Goal: Transaction & Acquisition: Purchase product/service

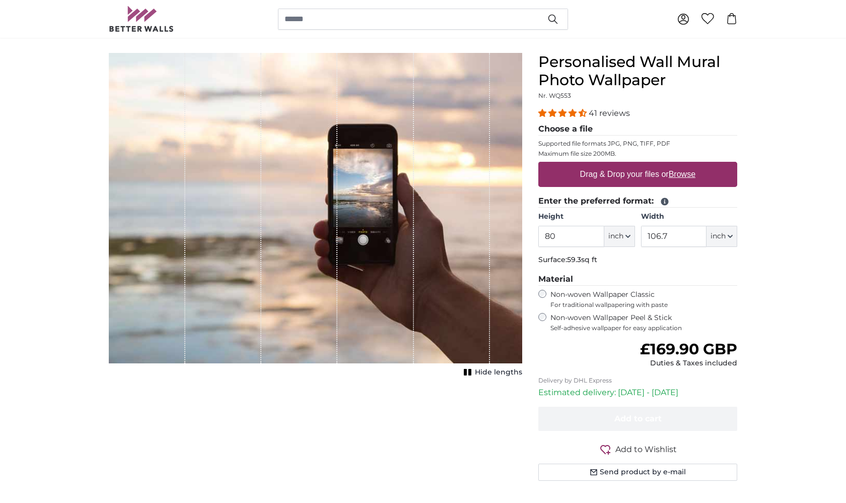
scroll to position [79, 0]
click at [656, 168] on label "Drag & Drop your files or Browse" at bounding box center [637, 174] width 123 height 20
click at [656, 164] on input "Drag & Drop your files or Browse" at bounding box center [637, 162] width 199 height 3
type input "**********"
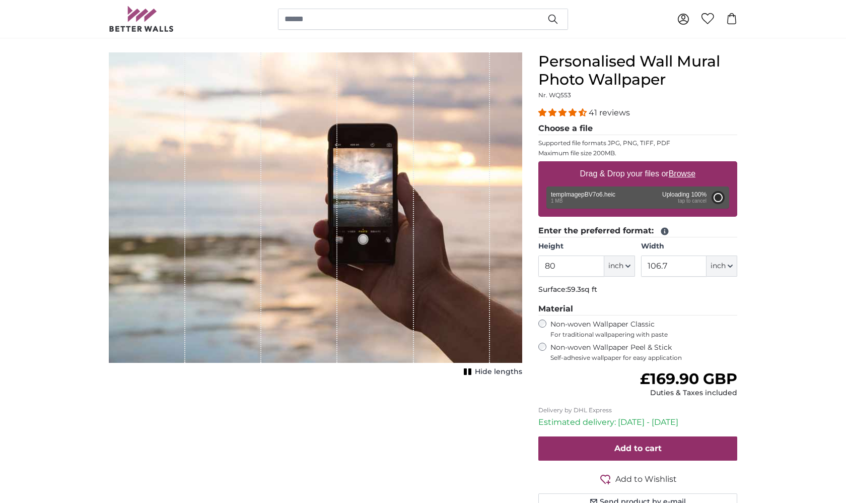
type input "62.6"
type input "35"
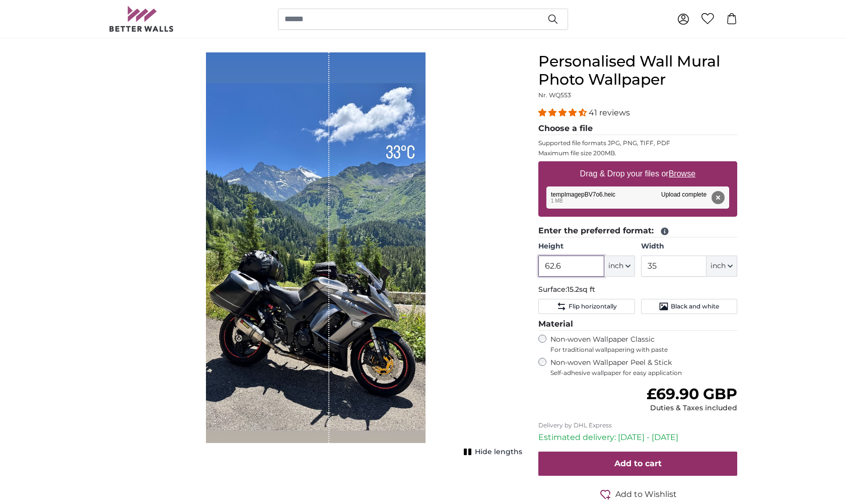
click at [586, 262] on input "62.6" at bounding box center [570, 265] width 65 height 21
click at [617, 262] on span "inch" at bounding box center [615, 266] width 15 height 10
click at [610, 296] on link "Centimeter (cm)" at bounding box center [619, 293] width 89 height 18
type input "159.1"
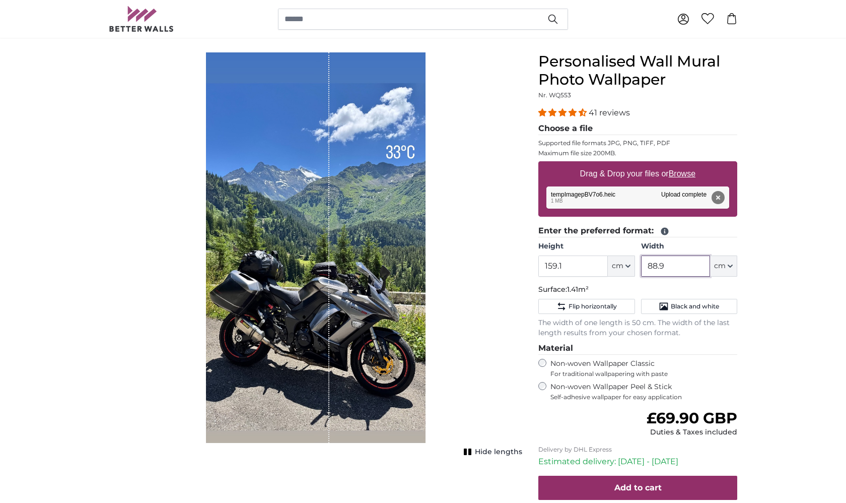
click at [698, 268] on input "88.9" at bounding box center [675, 265] width 69 height 21
type input "8"
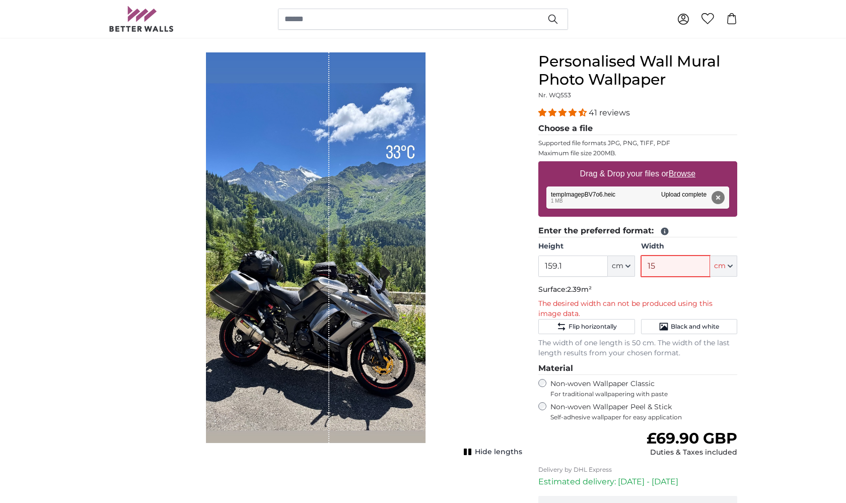
type input "1"
type input "160"
